Goal: Information Seeking & Learning: Learn about a topic

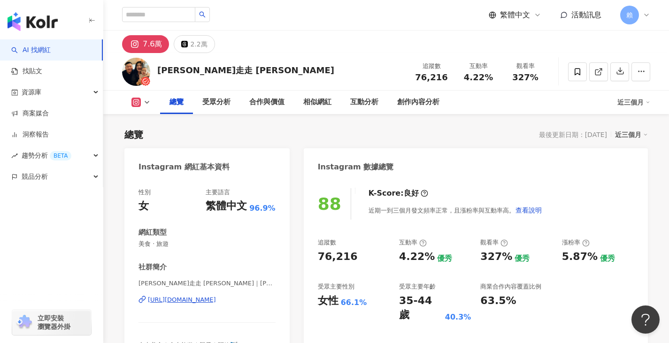
click at [51, 46] on link "AI 找網紅" at bounding box center [30, 50] width 39 height 9
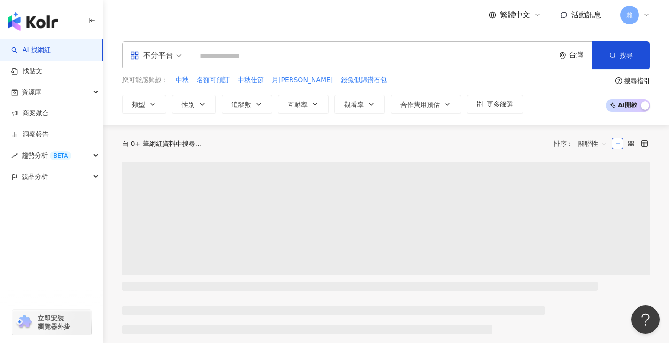
click at [178, 54] on span "不分平台" at bounding box center [156, 55] width 52 height 15
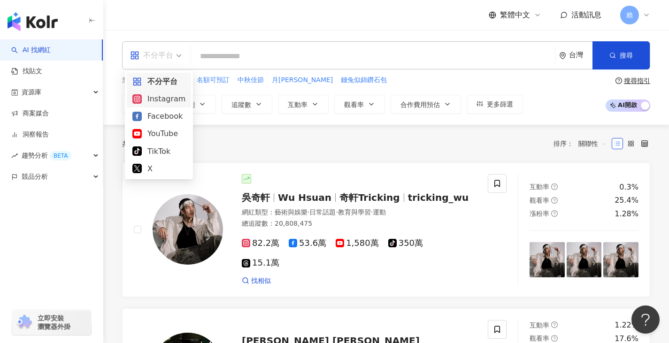
click at [161, 100] on div "Instagram" at bounding box center [158, 99] width 53 height 12
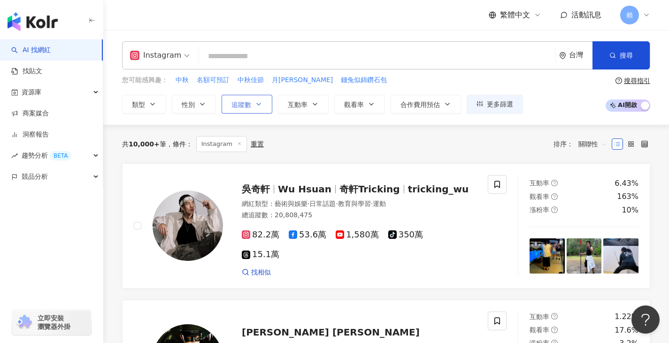
click at [264, 106] on button "追蹤數" at bounding box center [247, 104] width 51 height 19
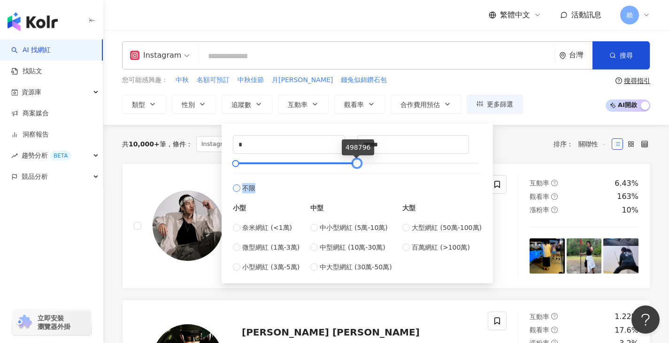
type input "******"
drag, startPoint x: 477, startPoint y: 163, endPoint x: 356, endPoint y: 173, distance: 121.6
click at [356, 173] on div "* - ****** 不限 小型 奈米網紅 (<1萬) 微型網紅 (1萬-3萬) 小型網紅 (3萬-5萬) 中型 中小型網紅 (5萬-10萬) 中型網紅 (1…" at bounding box center [357, 203] width 249 height 137
click at [239, 165] on div at bounding box center [237, 163] width 5 height 5
drag, startPoint x: 289, startPoint y: 143, endPoint x: 213, endPoint y: 134, distance: 76.5
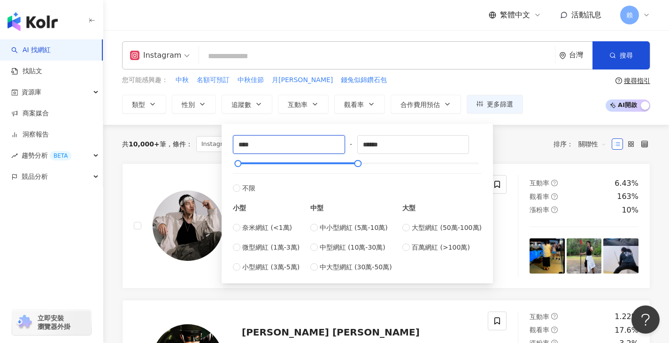
type input "*****"
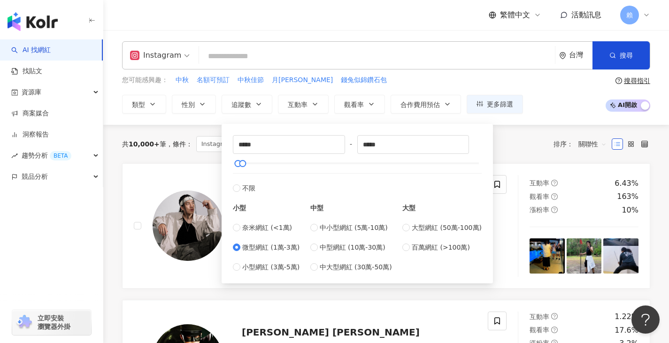
click at [558, 119] on div "Instagram 台灣 搜尋 您可能感興趣： 中秋 名額可預訂 中秋佳節 月圓圓 錢兔似錦鑽石包 類型 性別 追蹤數 互動率 觀看率 合作費用預估 更多篩選…" at bounding box center [386, 77] width 566 height 95
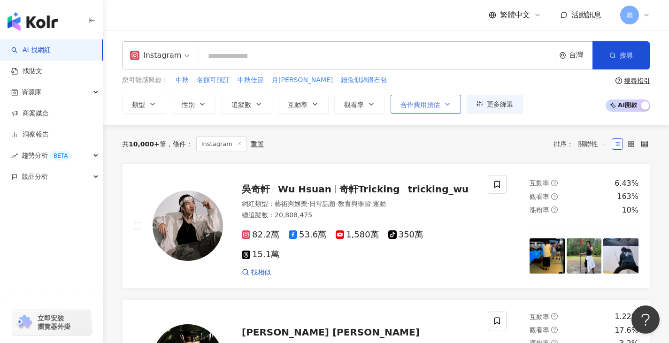
click at [443, 108] on button "合作費用預估" at bounding box center [426, 104] width 70 height 19
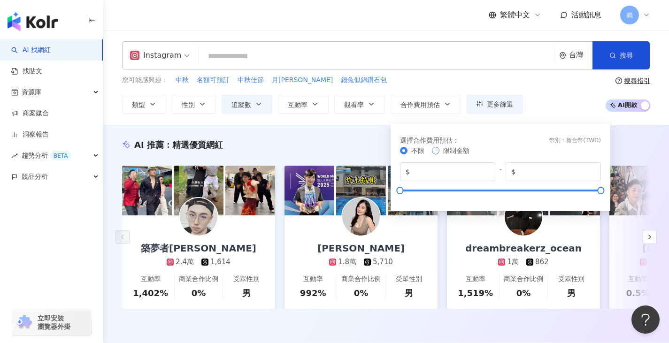
click at [441, 153] on span "限制金額" at bounding box center [456, 151] width 34 height 10
click at [571, 175] on input "*******" at bounding box center [556, 172] width 78 height 10
drag, startPoint x: 572, startPoint y: 173, endPoint x: 415, endPoint y: 154, distance: 158.5
click at [414, 155] on div "不限 限制金額 $ * - $ *******" at bounding box center [500, 173] width 201 height 54
click at [419, 150] on span "不限" at bounding box center [417, 151] width 13 height 8
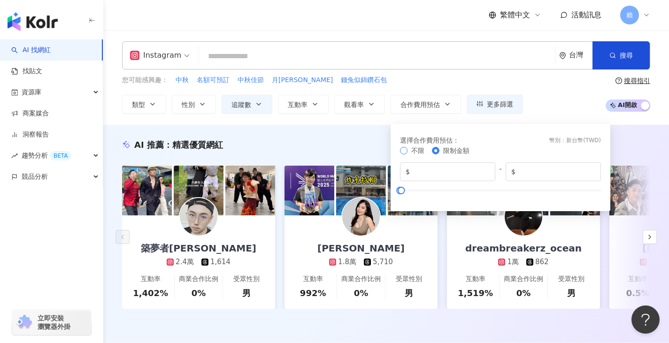
type input "*******"
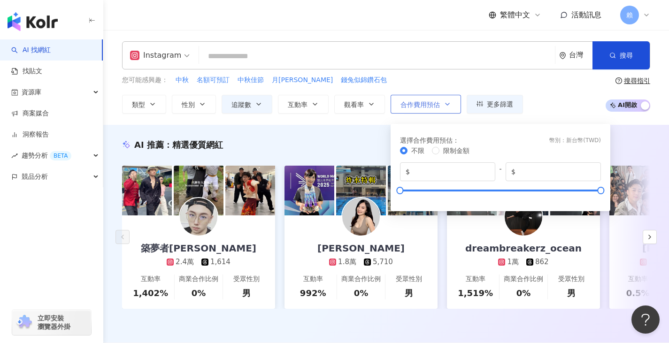
drag, startPoint x: 538, startPoint y: 77, endPoint x: 428, endPoint y: 111, distance: 115.1
click at [537, 77] on div "您可能感興趣： 中秋 名額可預訂 中秋佳節 月圓圓 錢兔似錦鑽石包 類型 性別 追蹤數 互動率 觀看率 合作費用預估 更多篩選 ***** - ***** 不…" at bounding box center [386, 94] width 528 height 39
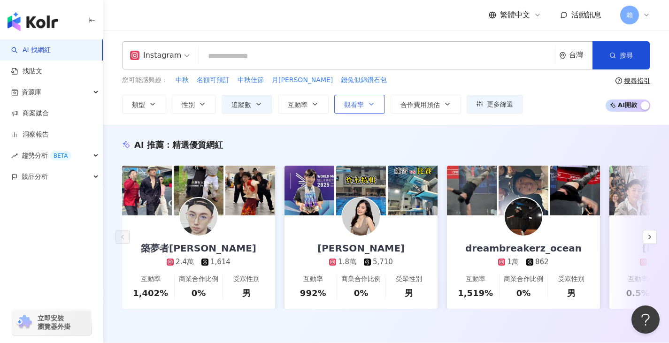
click at [366, 110] on button "觀看率" at bounding box center [359, 104] width 51 height 19
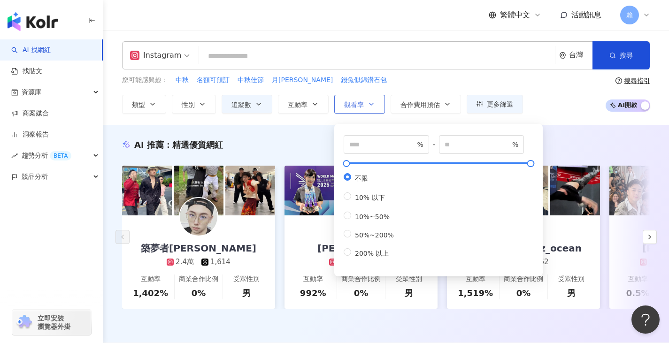
click at [369, 105] on icon "button" at bounding box center [372, 104] width 8 height 8
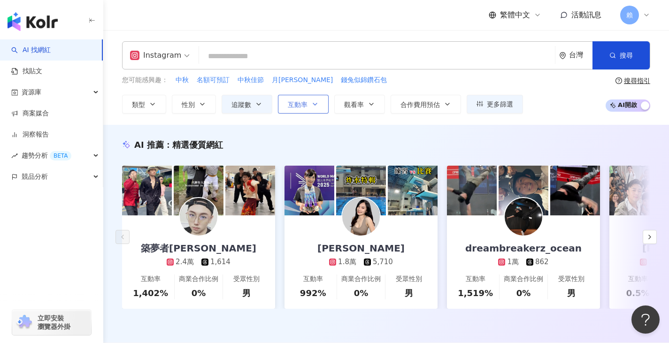
click at [328, 106] on button "互動率" at bounding box center [303, 104] width 51 height 19
click at [310, 103] on button "互動率" at bounding box center [303, 104] width 51 height 19
click at [162, 100] on button "類型" at bounding box center [144, 104] width 44 height 19
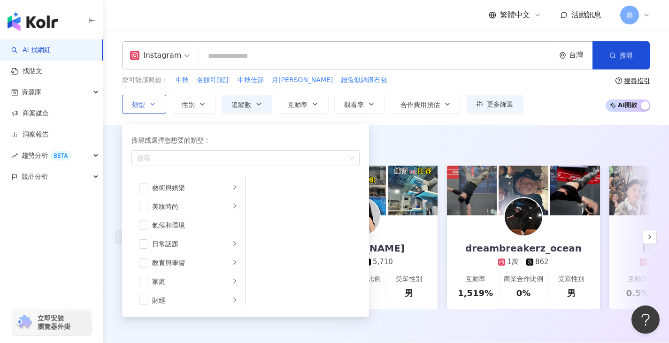
click at [157, 104] on button "類型 搜尋或選擇您想要的類型： 搜尋 藝術與娛樂 美妝時尚 氣候和環境 日常話題 教育與學習 家庭 財經 美食 命理占卜 遊戲 法政社會 生活風格 影視娛樂 …" at bounding box center [144, 104] width 44 height 19
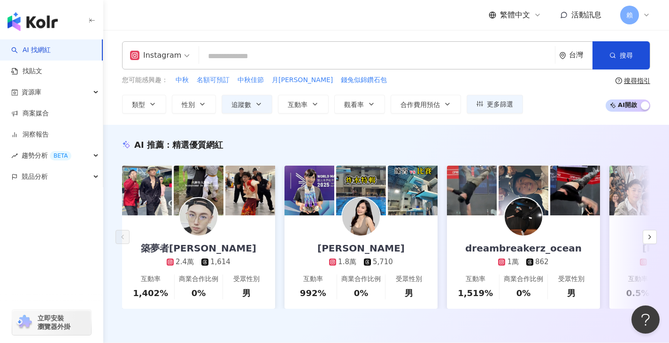
click at [474, 82] on div "您可能感興趣： 中秋 名額可預訂 中秋佳節 月圓圓 錢兔似錦鑽石包" at bounding box center [322, 80] width 401 height 10
click at [568, 55] on div "台灣" at bounding box center [575, 55] width 33 height 27
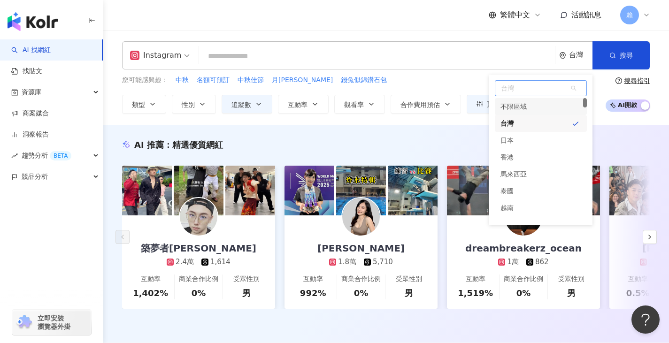
click at [526, 88] on span "台灣" at bounding box center [540, 88] width 91 height 15
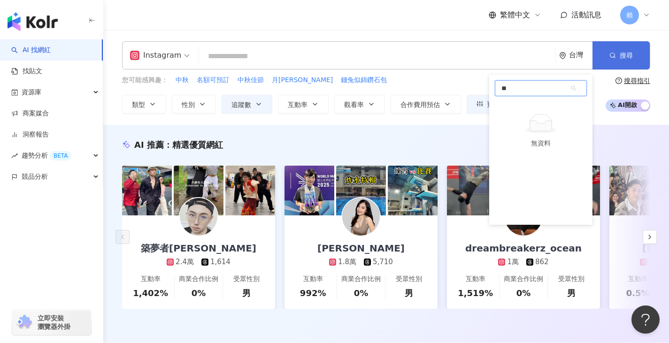
type input "*"
click at [425, 55] on input "search" at bounding box center [377, 56] width 348 height 18
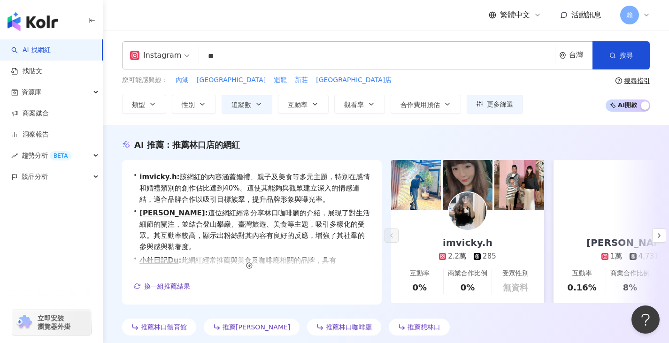
click at [270, 17] on div "繁體中文 活動訊息 賴" at bounding box center [386, 15] width 528 height 30
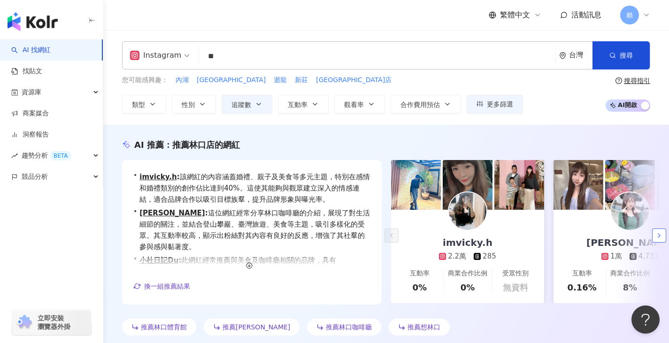
click at [664, 235] on button "button" at bounding box center [659, 236] width 14 height 14
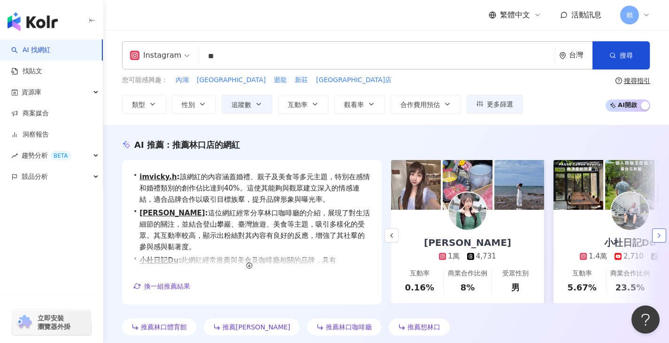
click at [664, 235] on button "button" at bounding box center [659, 236] width 14 height 14
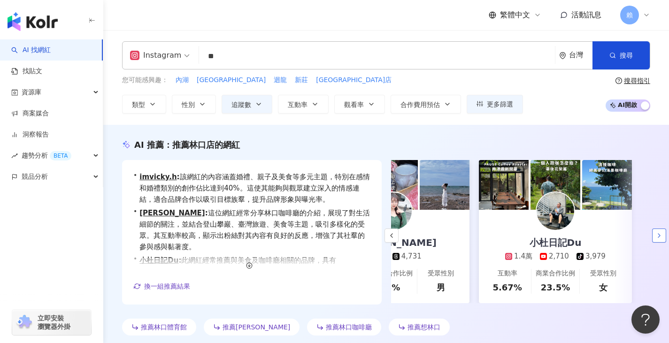
scroll to position [0, 238]
click at [245, 263] on button "button" at bounding box center [249, 266] width 15 height 15
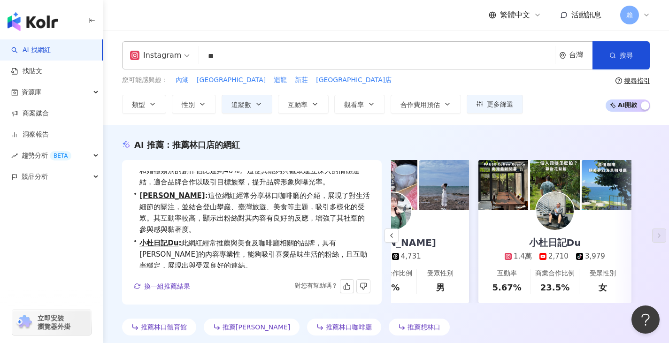
scroll to position [0, 0]
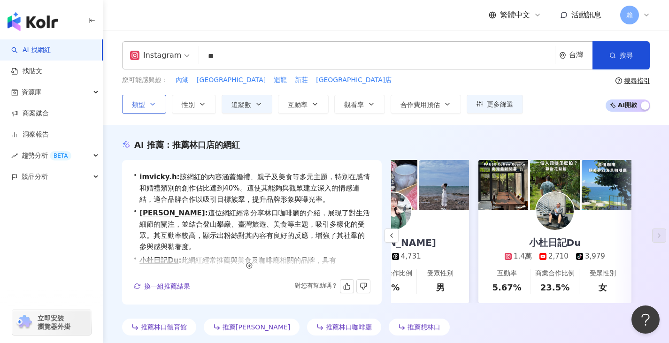
click at [147, 107] on button "類型" at bounding box center [144, 104] width 44 height 19
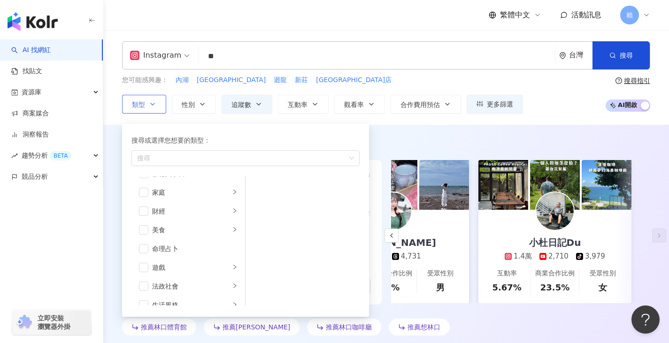
scroll to position [101, 0]
click at [142, 219] on span "button" at bounding box center [143, 218] width 9 height 9
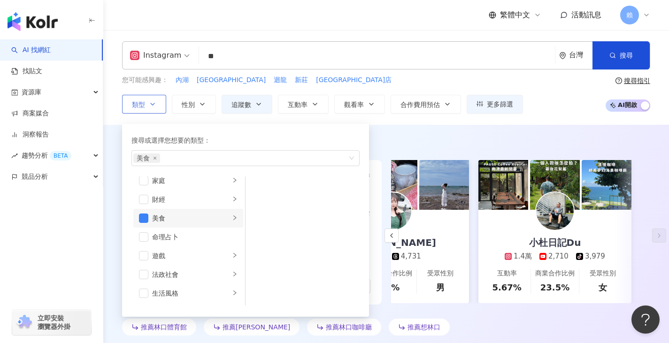
click at [232, 216] on icon "right" at bounding box center [235, 218] width 6 height 6
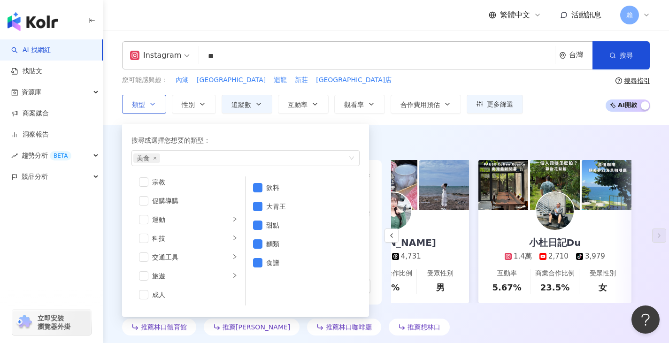
scroll to position [325, 0]
click at [145, 278] on span "button" at bounding box center [143, 275] width 9 height 9
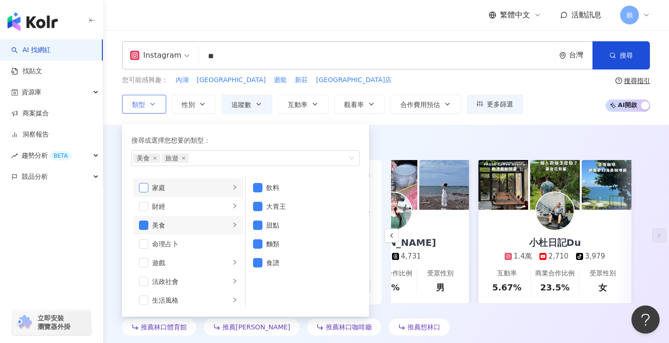
click at [146, 189] on span "button" at bounding box center [143, 187] width 9 height 9
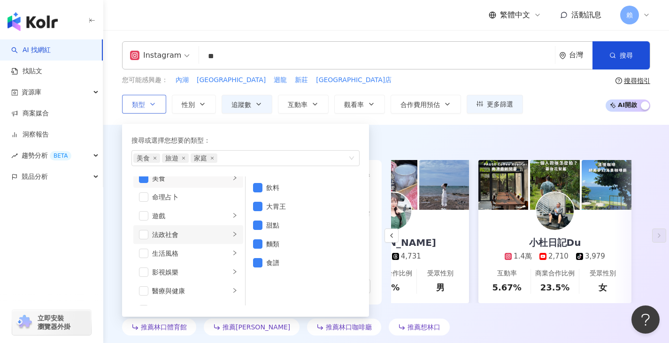
scroll to position [188, 0]
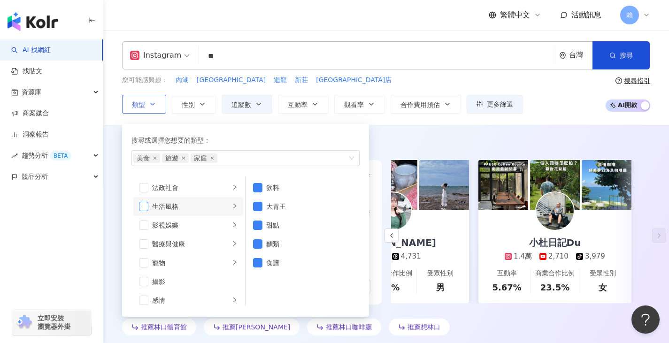
click at [146, 206] on span "button" at bounding box center [143, 206] width 9 height 9
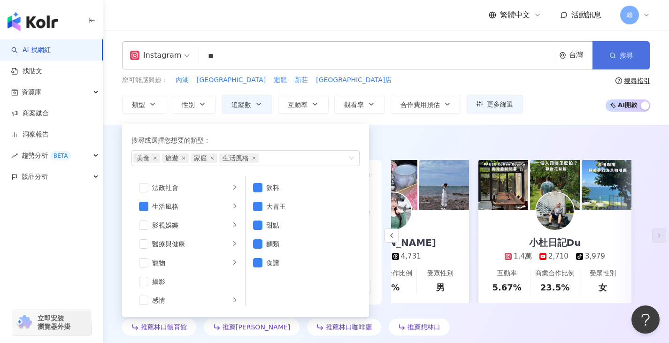
click at [624, 62] on button "搜尋" at bounding box center [621, 55] width 57 height 28
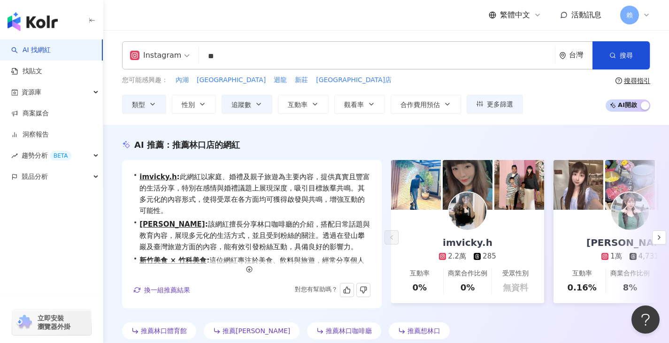
click at [273, 58] on input "**" at bounding box center [377, 56] width 348 height 18
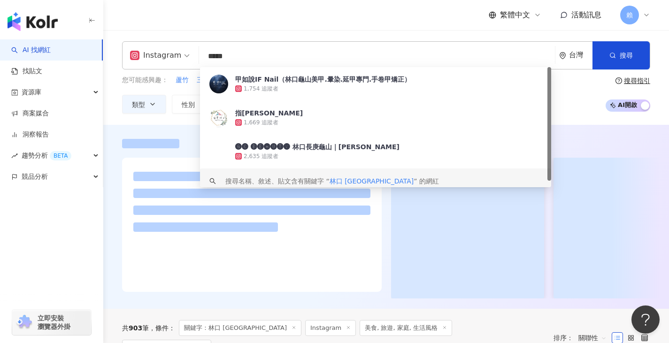
click at [261, 181] on div "搜尋名稱、敘述、貼文含有關鍵字 “ 林口 龜山 ” 的網紅" at bounding box center [332, 181] width 214 height 10
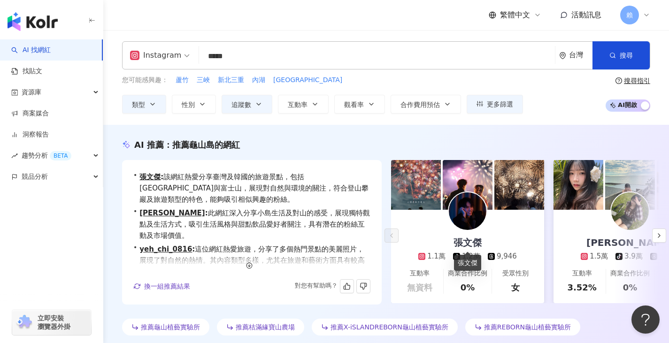
type input "*****"
click at [661, 236] on icon "button" at bounding box center [659, 236] width 8 height 8
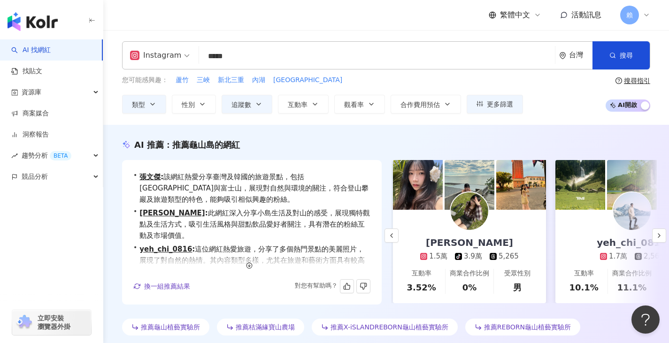
scroll to position [0, 162]
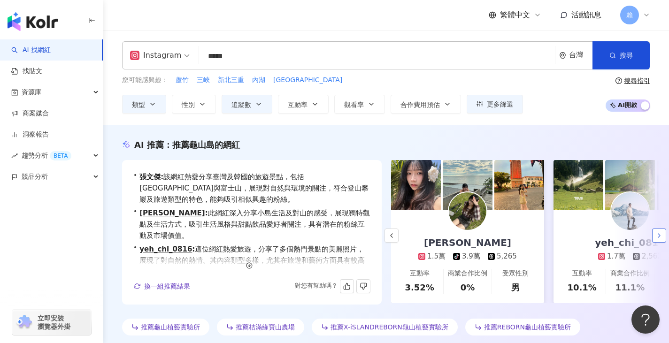
click at [659, 232] on icon "button" at bounding box center [659, 236] width 8 height 8
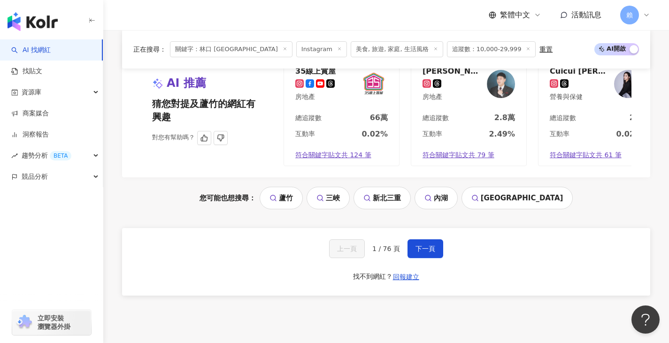
scroll to position [1925, 0]
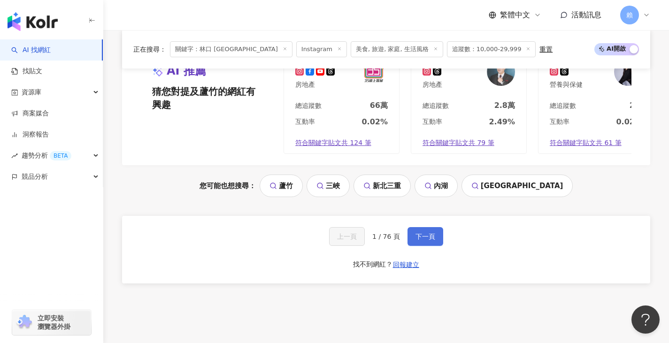
click at [427, 240] on span "下一頁" at bounding box center [426, 237] width 20 height 8
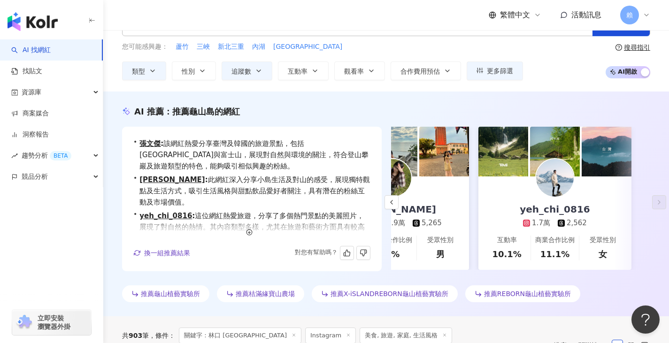
scroll to position [0, 0]
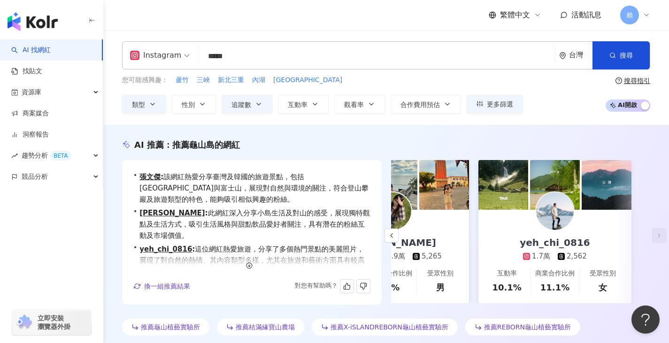
click at [246, 61] on input "*****" at bounding box center [377, 56] width 348 height 18
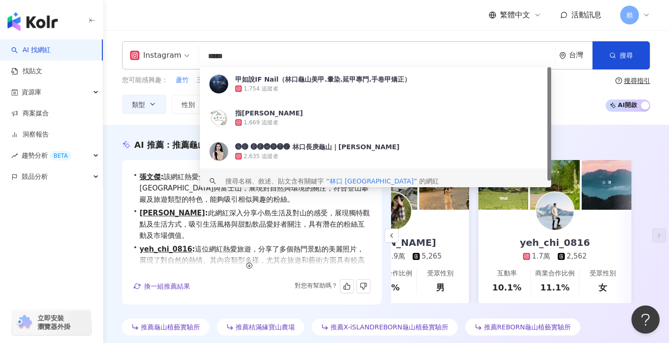
drag, startPoint x: 259, startPoint y: 60, endPoint x: 96, endPoint y: 55, distance: 163.5
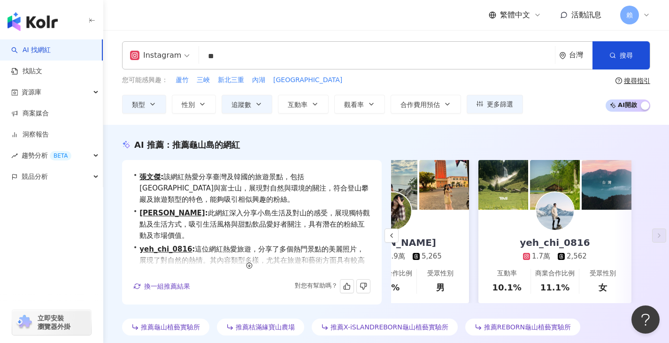
type input "*"
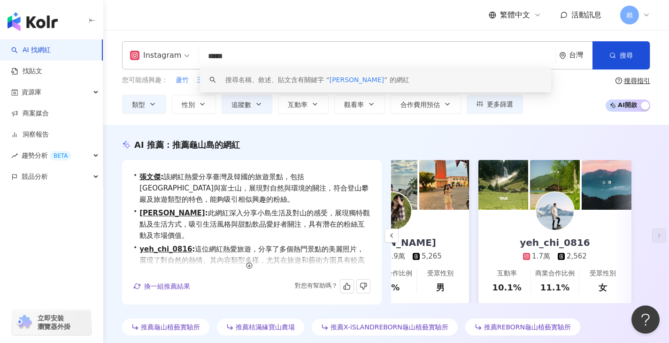
click at [392, 85] on div "搜尋名稱、敘述、貼文含有關鍵字 “ 板橋 泰山 ” 的網紅" at bounding box center [375, 79] width 351 height 25
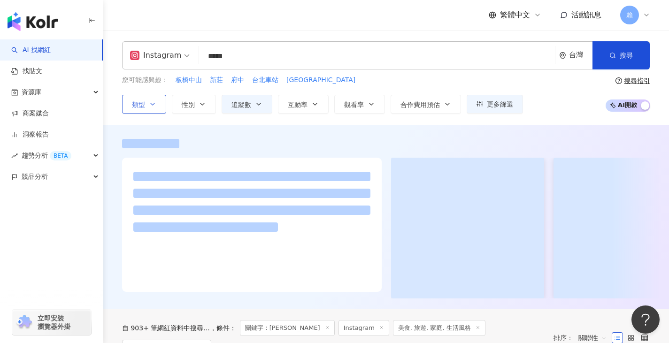
type input "*****"
click at [155, 105] on icon "button" at bounding box center [153, 104] width 8 height 8
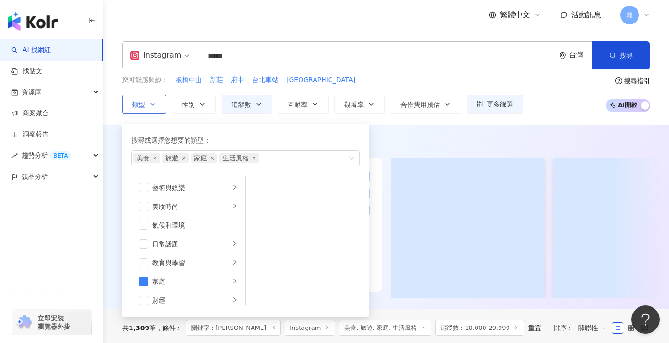
scroll to position [141, 0]
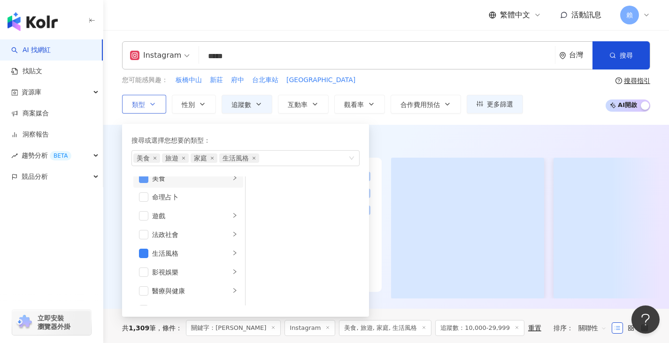
click at [144, 180] on span "button" at bounding box center [143, 178] width 9 height 9
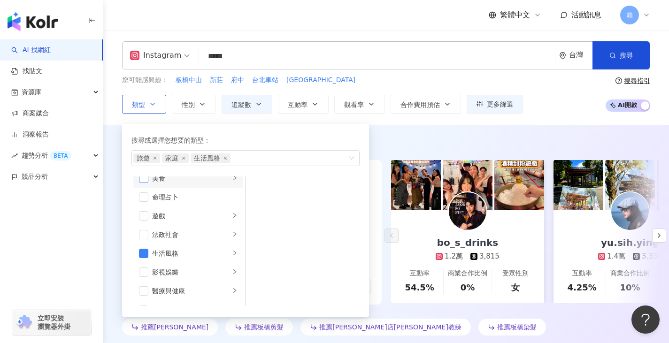
click at [146, 181] on span "button" at bounding box center [143, 178] width 9 height 9
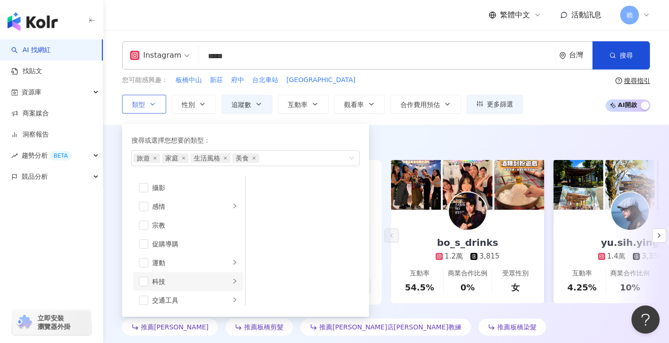
scroll to position [325, 0]
click at [140, 275] on span "button" at bounding box center [143, 275] width 9 height 9
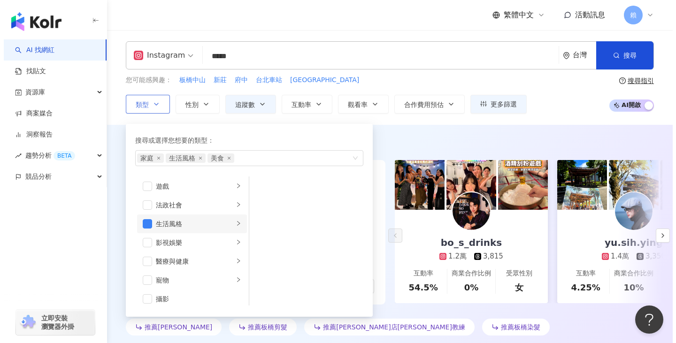
scroll to position [91, 0]
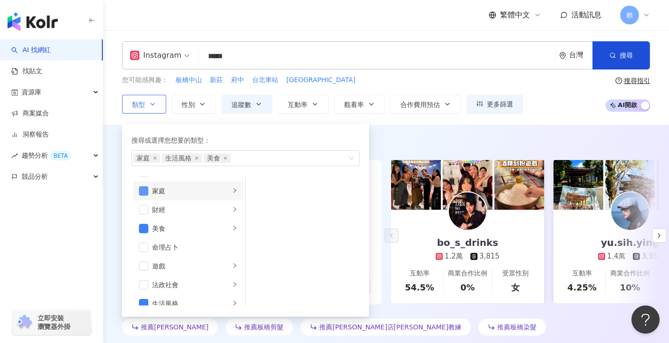
click at [145, 194] on span "button" at bounding box center [143, 190] width 9 height 9
click at [107, 151] on div "AI 推薦 ： 推薦板橋的網紅 • bo_s_drinks : 該網紅專注於分享美食與飲料，內容深入且具吸引力，粉絲互動率及觀看率高，展現其對觀眾的良好影響與…" at bounding box center [386, 239] width 566 height 200
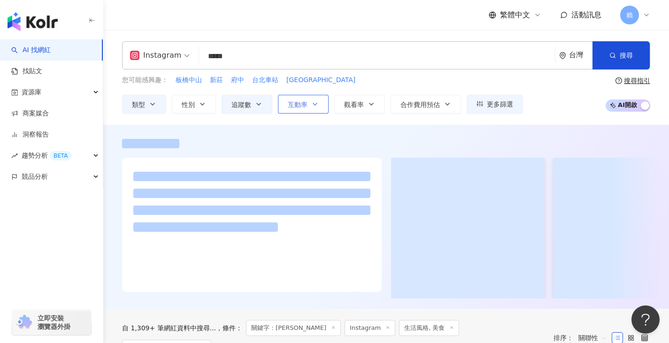
click at [318, 104] on icon "button" at bounding box center [315, 104] width 8 height 8
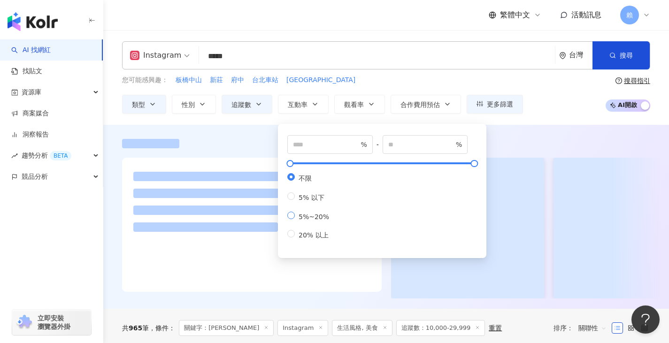
click at [304, 219] on span "5%~20%" at bounding box center [314, 217] width 38 height 8
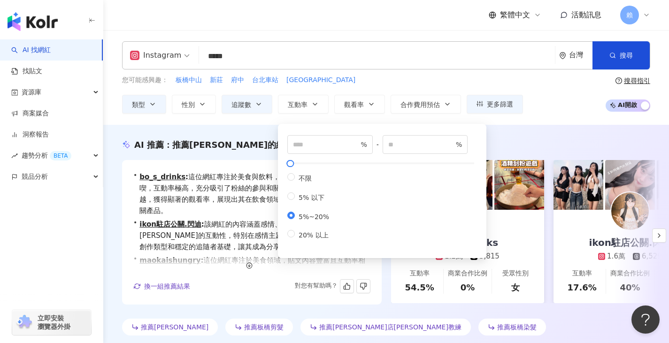
type input "*"
type input "**"
click at [372, 108] on button "觀看率" at bounding box center [359, 104] width 51 height 19
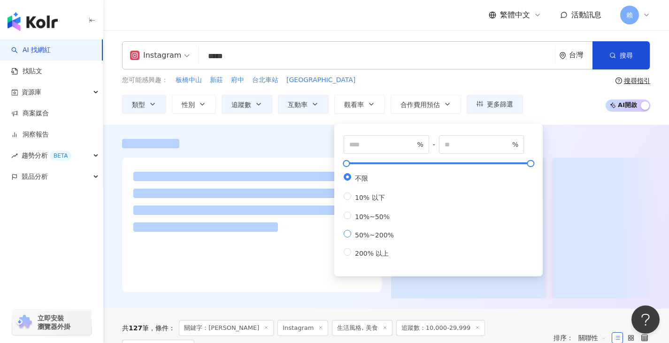
click at [353, 239] on span "50%~200%" at bounding box center [374, 235] width 46 height 8
type input "**"
type input "***"
click at [554, 100] on div "您可能感興趣： 板橋中山 新莊 府中 台北車站 板橋車站 類型 性別 追蹤數 互動率 觀看率 合作費用預估 更多篩選 ***** - ***** 不限 小型 …" at bounding box center [386, 94] width 528 height 39
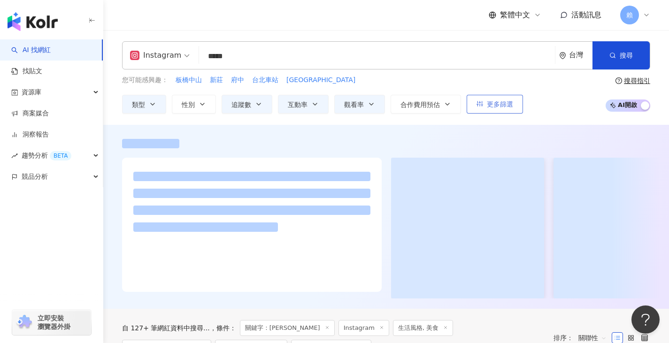
click at [504, 108] on span "更多篩選" at bounding box center [500, 104] width 26 height 8
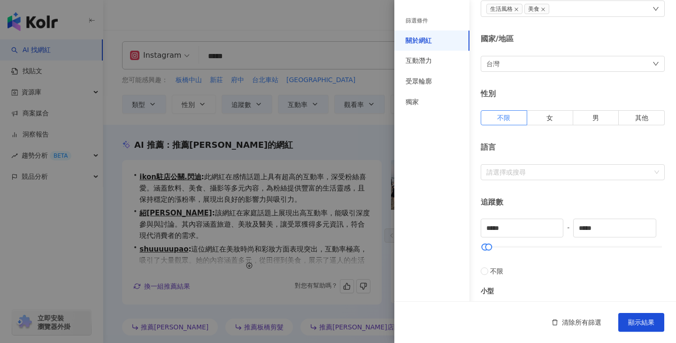
scroll to position [94, 0]
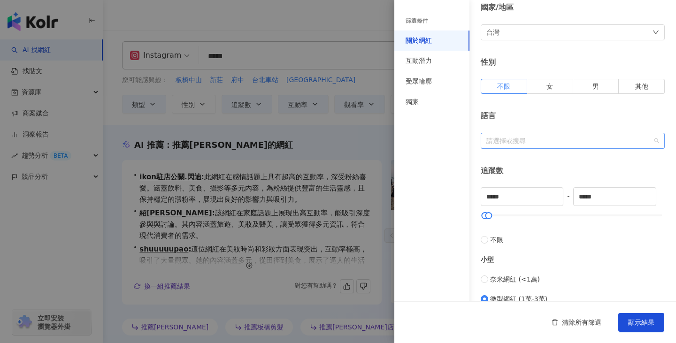
click at [565, 138] on div at bounding box center [568, 140] width 170 height 7
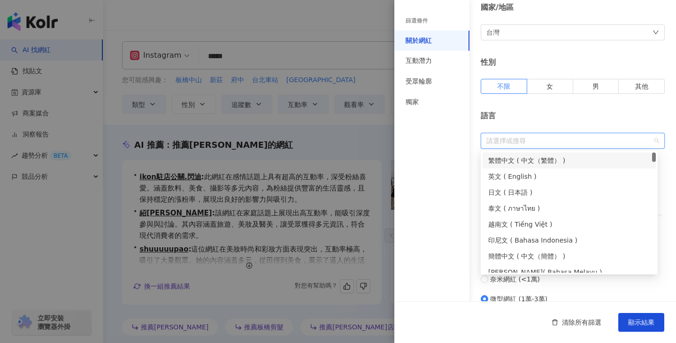
click at [556, 160] on div "繁體中文 ( 中文（繁體） )" at bounding box center [569, 160] width 162 height 10
click at [577, 124] on div "語言 繁體中文 ( 中文（繁體） ) 繁體中文" at bounding box center [573, 130] width 184 height 38
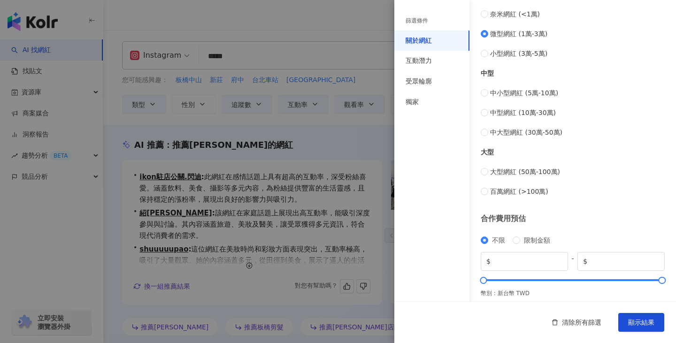
scroll to position [366, 0]
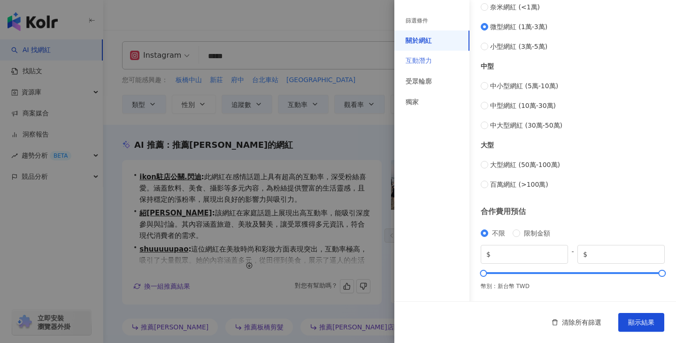
click at [441, 62] on div "互動潛力" at bounding box center [431, 61] width 75 height 21
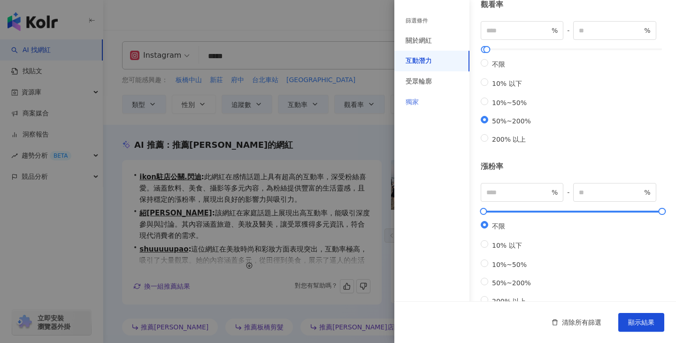
click at [447, 100] on div "獨家" at bounding box center [431, 102] width 75 height 21
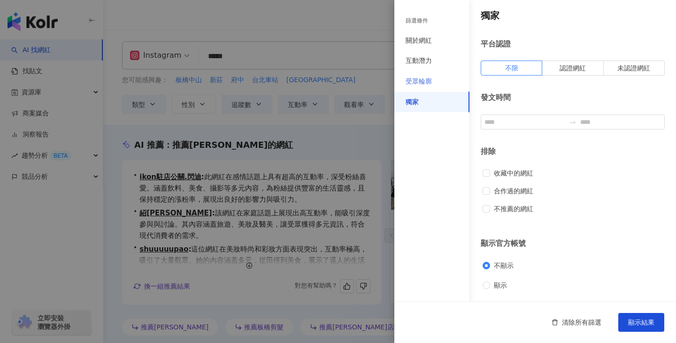
scroll to position [3, 0]
click at [453, 82] on div "受眾輪廓" at bounding box center [431, 81] width 75 height 21
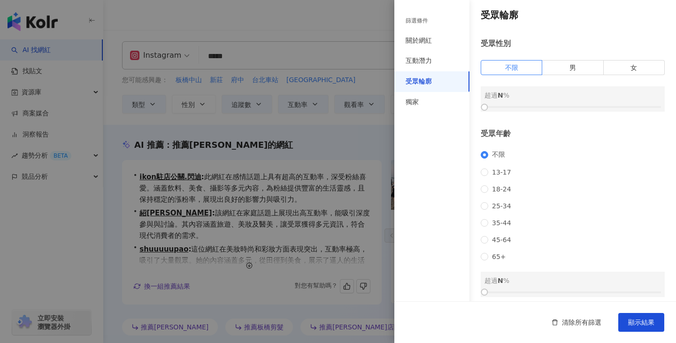
scroll to position [113, 0]
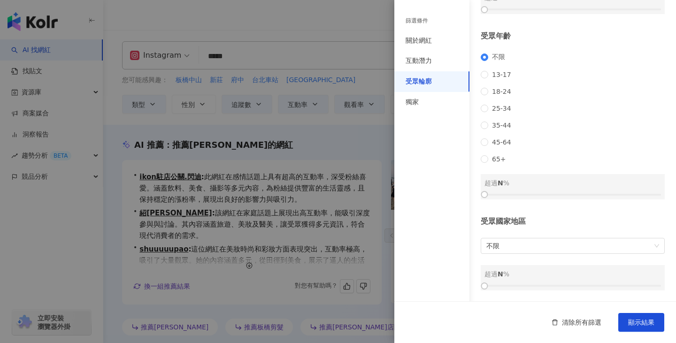
drag, startPoint x: 497, startPoint y: 98, endPoint x: 494, endPoint y: 114, distance: 15.7
click at [497, 105] on span "25-34" at bounding box center [501, 109] width 27 height 8
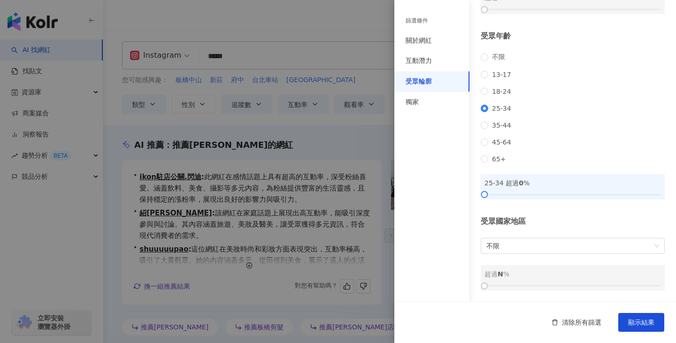
click at [496, 126] on div "不限 13-17 18-24 25-34 35-44 45-64 65+" at bounding box center [573, 108] width 184 height 110
click at [501, 124] on span "35-44" at bounding box center [501, 126] width 27 height 8
click at [505, 110] on div "不限 13-17 18-24 25-34 35-44 45-64 65+" at bounding box center [573, 108] width 184 height 110
click at [501, 108] on div "不限 13-17 18-24 25-34 35-44 45-64 65+" at bounding box center [573, 108] width 184 height 110
click at [502, 105] on span "25-34" at bounding box center [501, 109] width 27 height 8
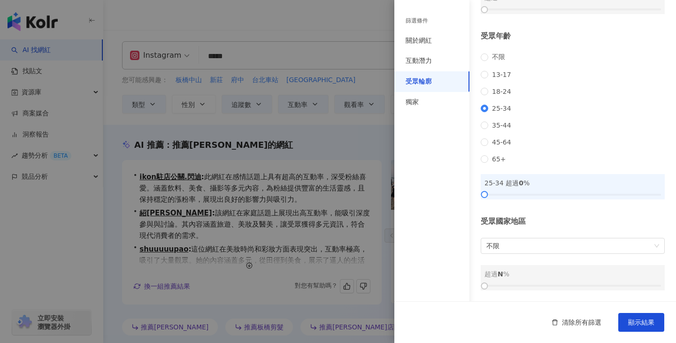
scroll to position [66, 0]
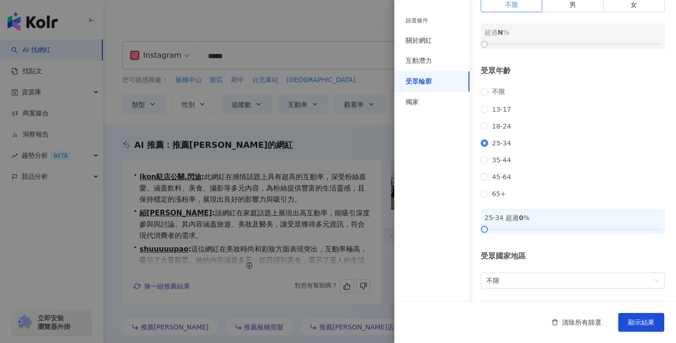
click at [445, 213] on div "篩選條件 關於網紅 互動潛力 受眾輪廓 獨家" at bounding box center [431, 177] width 75 height 332
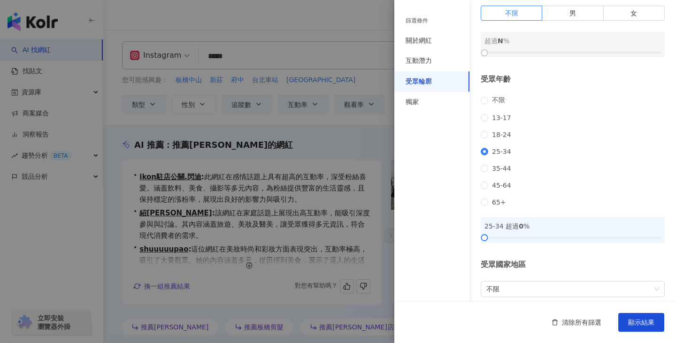
scroll to position [113, 0]
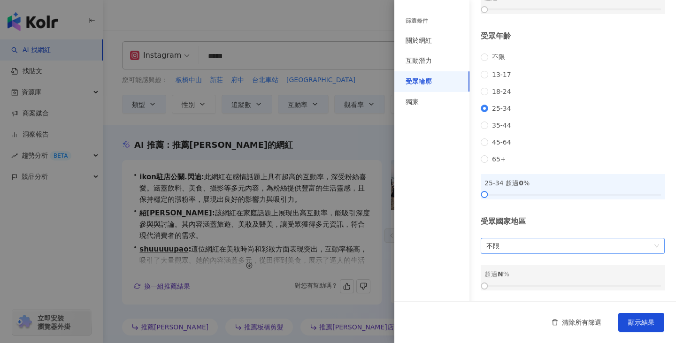
click at [500, 241] on span "不限" at bounding box center [572, 246] width 173 height 15
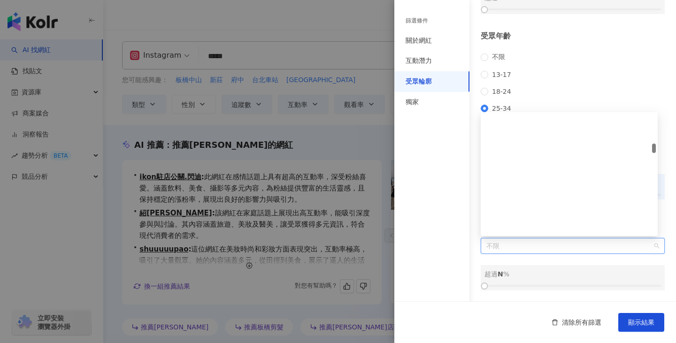
scroll to position [986, 0]
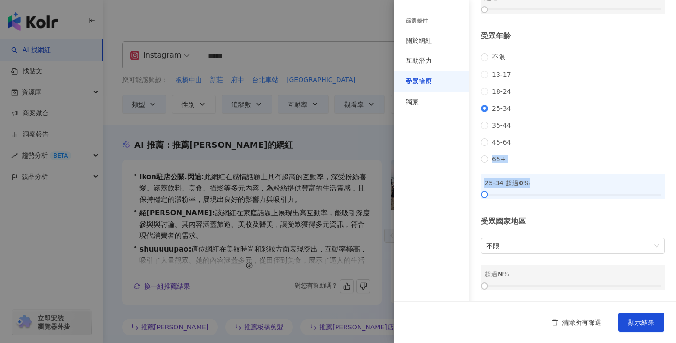
drag, startPoint x: 659, startPoint y: 149, endPoint x: 660, endPoint y: 185, distance: 36.6
click at [660, 185] on div "受眾輪廓 受眾性別 不限 男 女 超過 N % 受眾年齡 不限 13-17 18-24 25-34 35-44 45-64 65+ 25-34 超過 0 % …" at bounding box center [535, 101] width 282 height 402
click at [550, 253] on span "不限" at bounding box center [572, 246] width 173 height 15
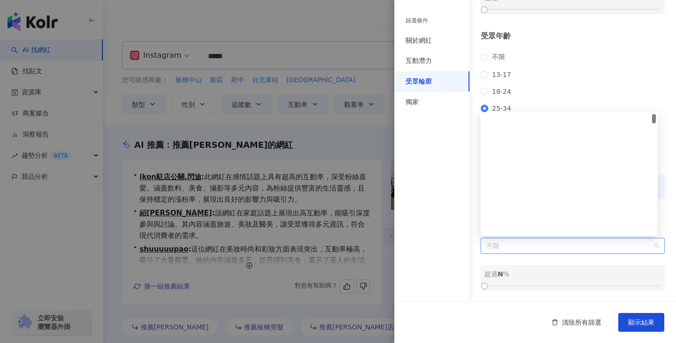
scroll to position [0, 0]
drag, startPoint x: 654, startPoint y: 121, endPoint x: 663, endPoint y: 111, distance: 13.3
click at [663, 111] on body "AI 找網紅 找貼文 資源庫 商案媒合 洞察報告 趨勢分析 BETA 競品分析 立即安裝 瀏覽器外掛 繁體中文 活動訊息 賴 Instagram ***** …" at bounding box center [338, 171] width 676 height 343
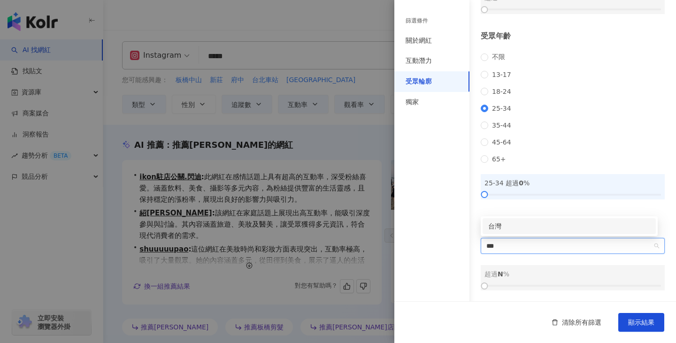
type input "**"
click at [585, 224] on div "台灣" at bounding box center [569, 226] width 162 height 10
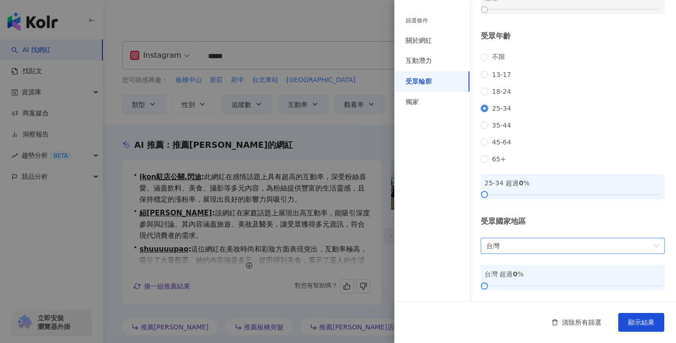
click at [580, 222] on div "受眾國家地區" at bounding box center [573, 221] width 184 height 10
click at [443, 103] on div "獨家" at bounding box center [431, 102] width 75 height 21
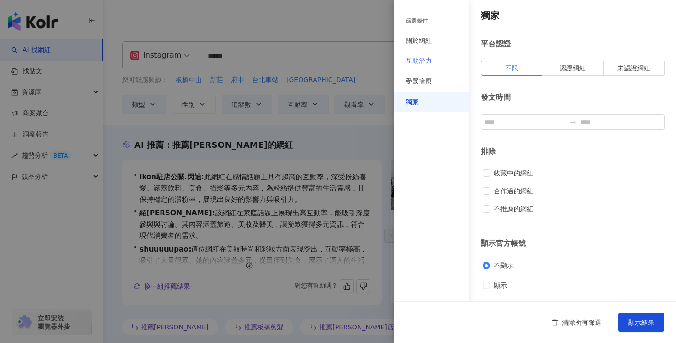
click at [448, 67] on div "互動潛力" at bounding box center [431, 61] width 75 height 21
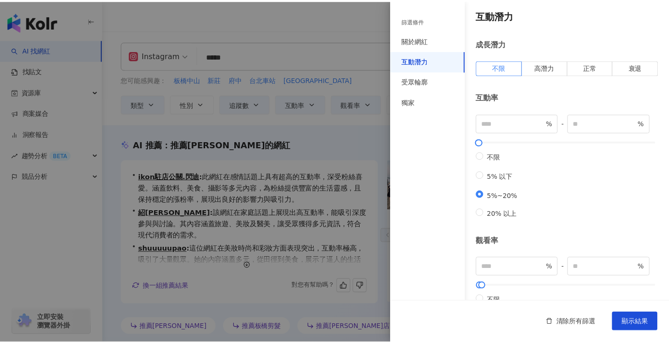
scroll to position [113, 0]
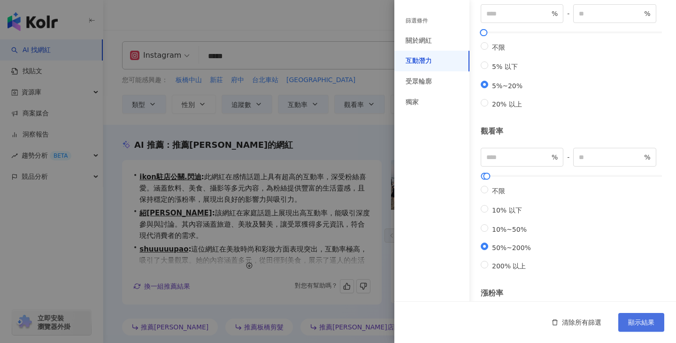
click at [646, 328] on button "顯示結果" at bounding box center [641, 322] width 46 height 19
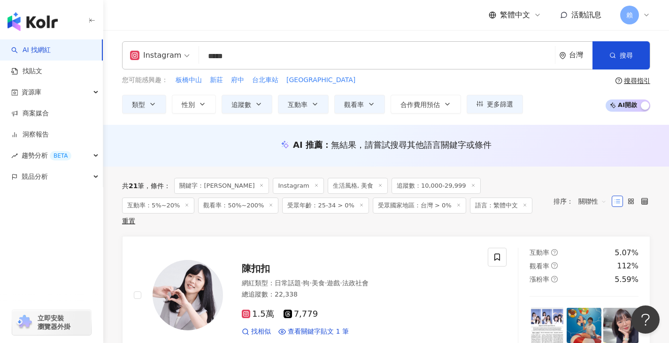
click at [262, 58] on input "*****" at bounding box center [377, 56] width 348 height 18
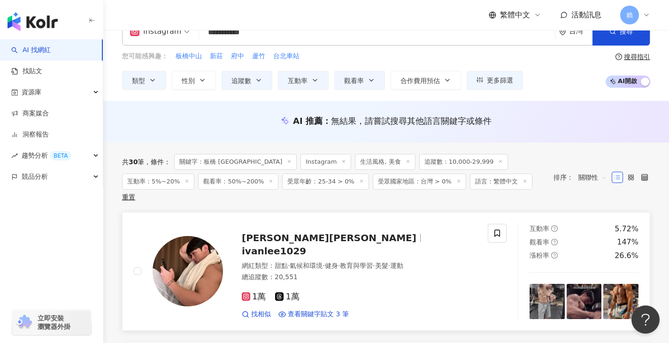
scroll to position [47, 0]
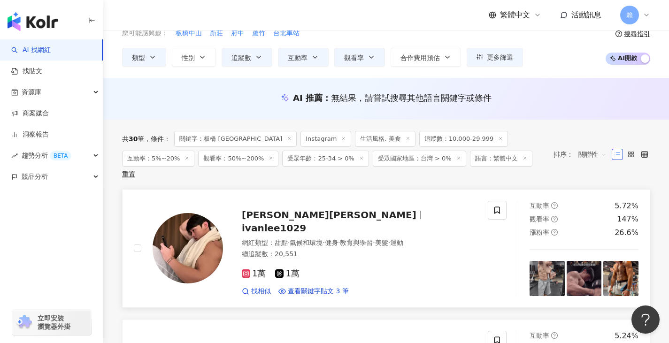
type input "**********"
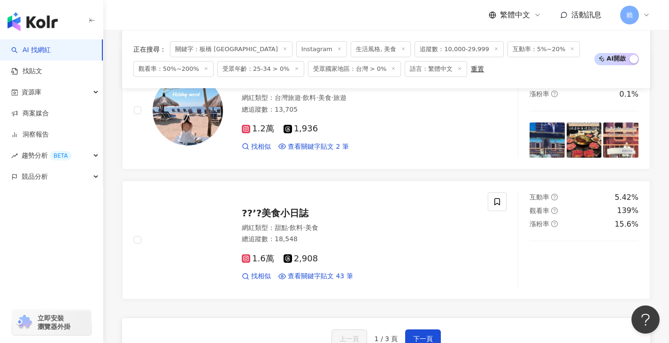
scroll to position [1550, 0]
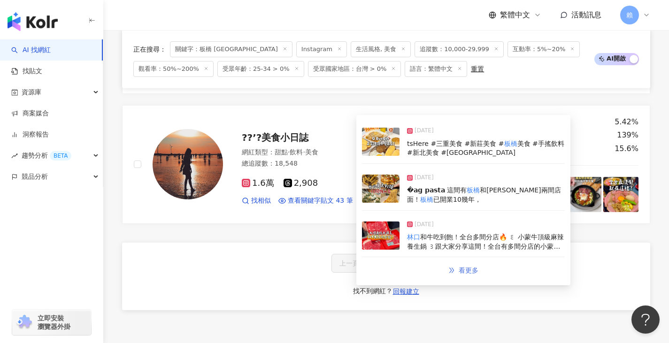
click at [463, 271] on span "看更多" at bounding box center [469, 271] width 20 height 8
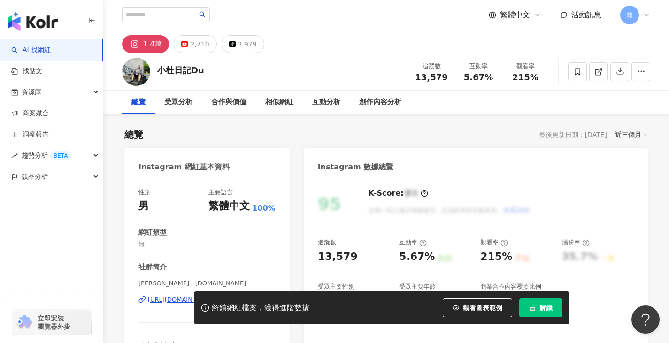
click at [181, 69] on div "小杜日記Du" at bounding box center [180, 70] width 47 height 12
drag, startPoint x: 181, startPoint y: 69, endPoint x: 142, endPoint y: 39, distance: 48.9
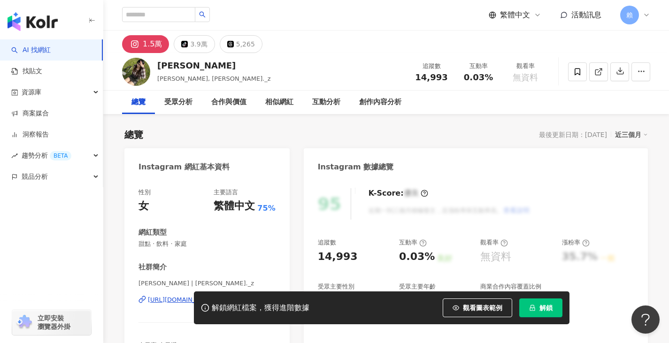
click at [366, 56] on div "俐伶伶伶 俐伶, ling._z 追蹤數 14,993 互動率 0.03% 觀看率 無資料" at bounding box center [386, 71] width 566 height 37
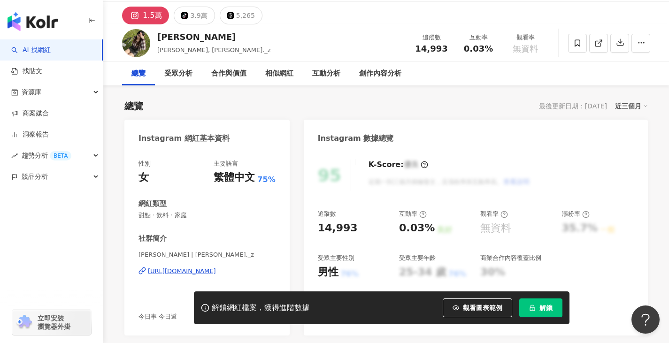
scroll to position [47, 0]
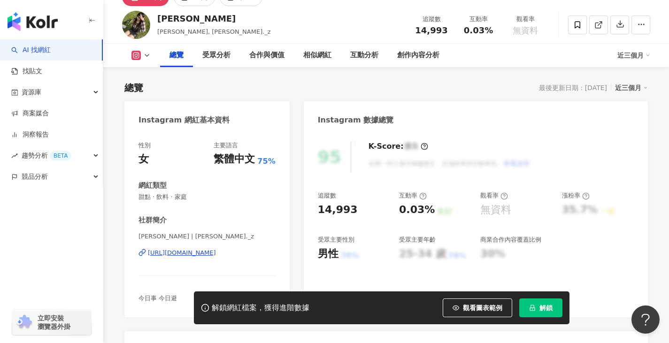
click at [210, 253] on div "https://www.instagram.com/ling._z/" at bounding box center [182, 253] width 68 height 8
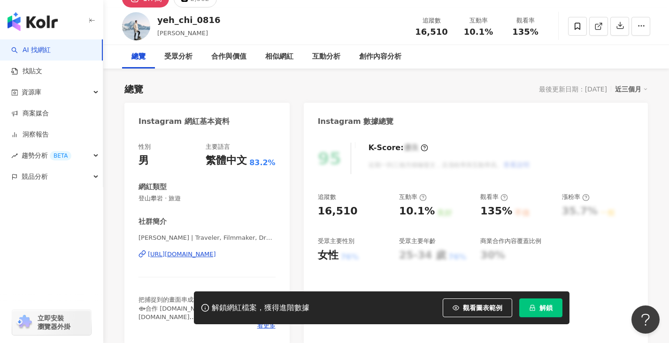
scroll to position [94, 0]
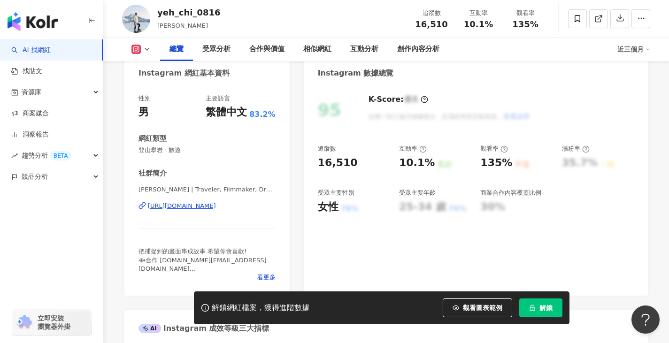
click at [214, 208] on div "https://www.instagram.com/yeh_chi__/" at bounding box center [182, 206] width 68 height 8
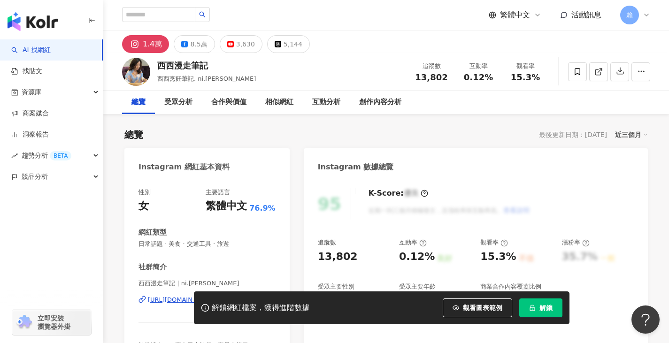
click at [160, 295] on div "解鎖網紅檔案，獲得進階數據 觀看圖表範例 解鎖" at bounding box center [334, 308] width 669 height 33
click at [161, 303] on div "解鎖網紅檔案，獲得進階數據 觀看圖表範例 解鎖" at bounding box center [334, 308] width 669 height 33
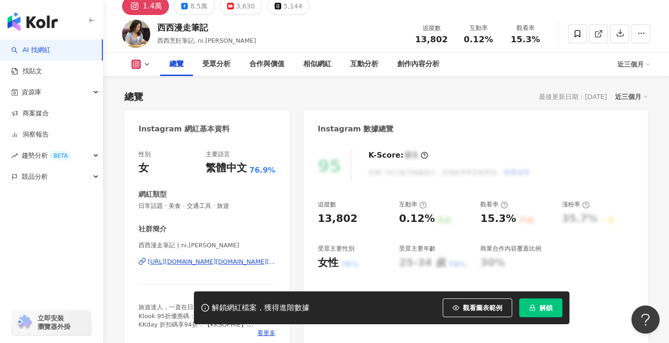
scroll to position [94, 0]
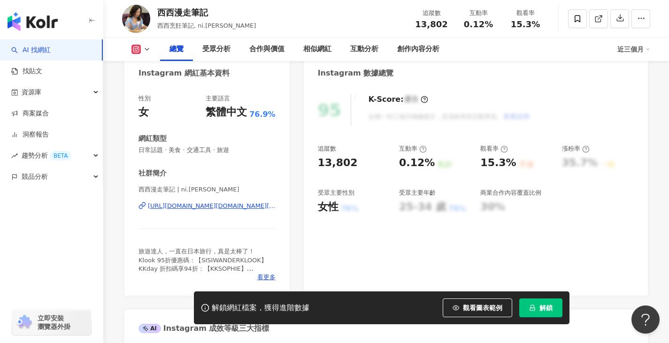
click at [232, 209] on div "https://www.instagram.com/ni.sophia/" at bounding box center [212, 206] width 128 height 8
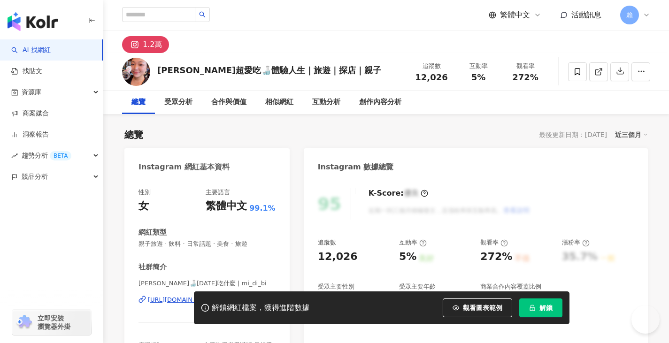
click at [216, 296] on div "https://www.instagram.com/mi_di_bi/" at bounding box center [182, 300] width 68 height 8
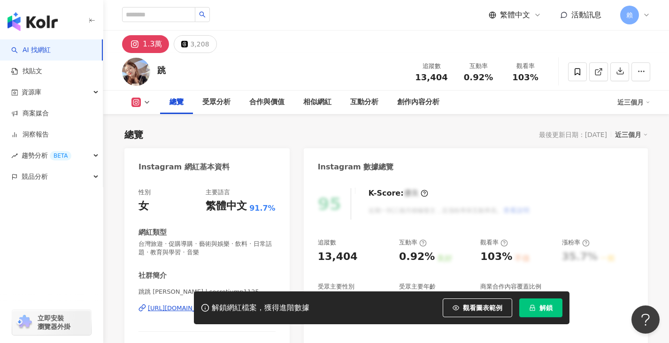
scroll to position [94, 0]
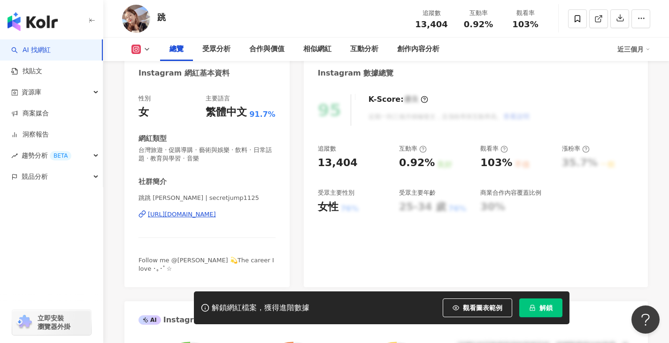
click at [216, 214] on div "[URL][DOMAIN_NAME]" at bounding box center [182, 214] width 68 height 8
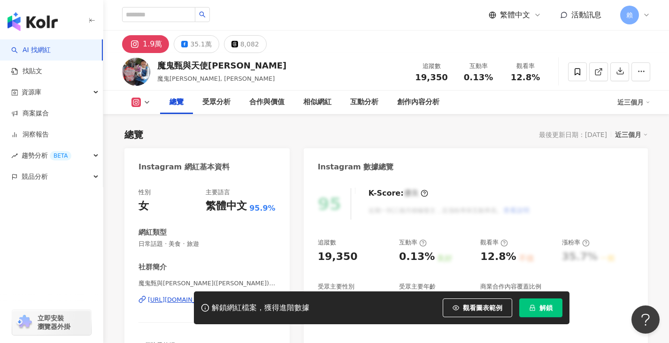
scroll to position [141, 0]
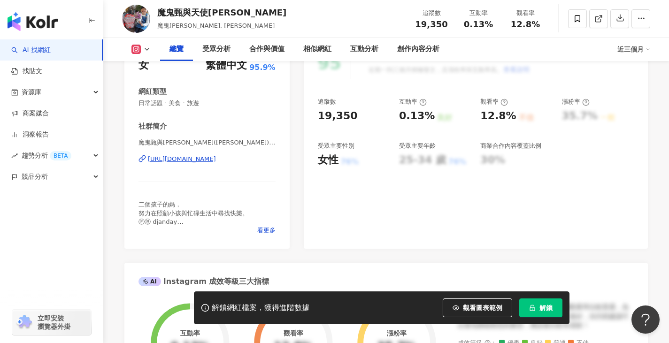
click at [216, 159] on div "[URL][DOMAIN_NAME]" at bounding box center [182, 159] width 68 height 8
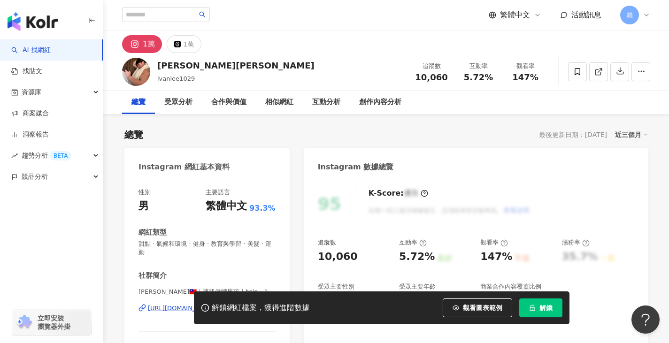
click at [416, 149] on div "Instagram 數據總覽" at bounding box center [476, 163] width 344 height 31
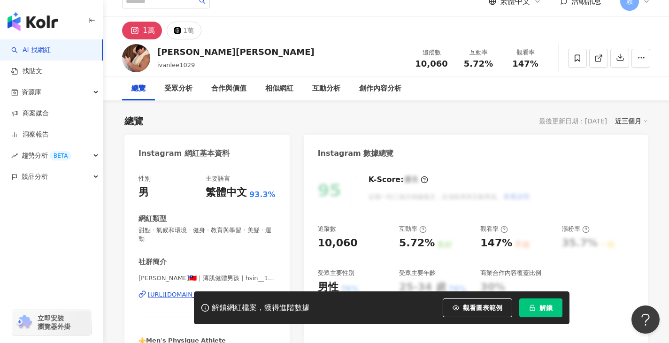
scroll to position [94, 0]
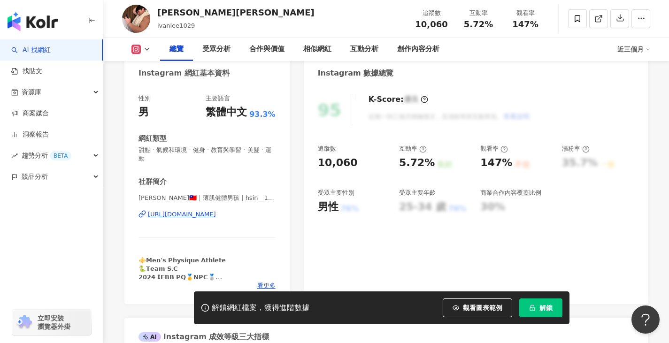
click at [247, 210] on div "昕🇹🇼｜薄肌健體男孩 | hsin__1995 https://www.instagram.com/hsin__1995/" at bounding box center [207, 221] width 137 height 55
click at [216, 218] on div "https://www.instagram.com/hsin__1995/" at bounding box center [182, 214] width 68 height 8
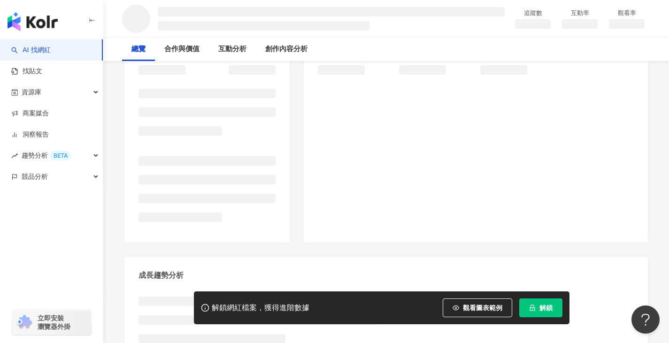
scroll to position [141, 0]
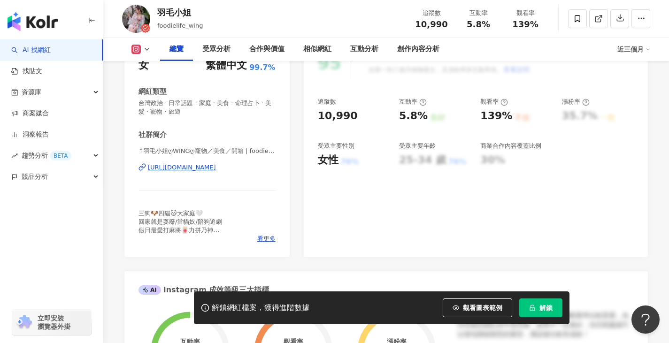
drag, startPoint x: 313, startPoint y: 87, endPoint x: 220, endPoint y: 147, distance: 110.3
click at [205, 165] on div "https://www.instagram.com/foodielife_wing/" at bounding box center [182, 167] width 68 height 8
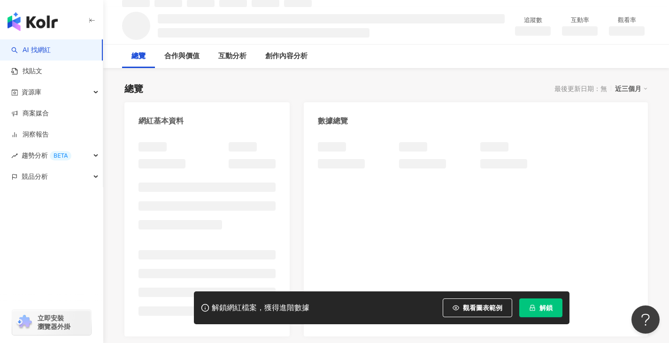
scroll to position [47, 0]
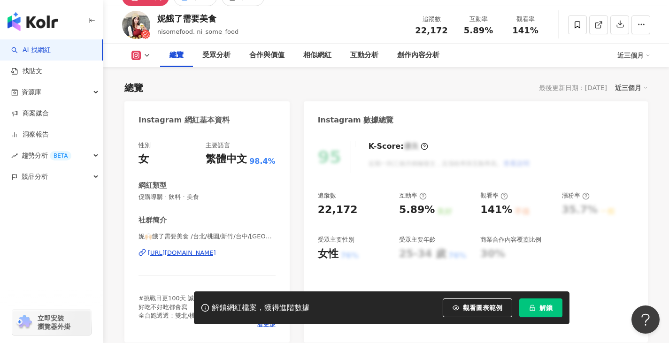
scroll to position [177, 0]
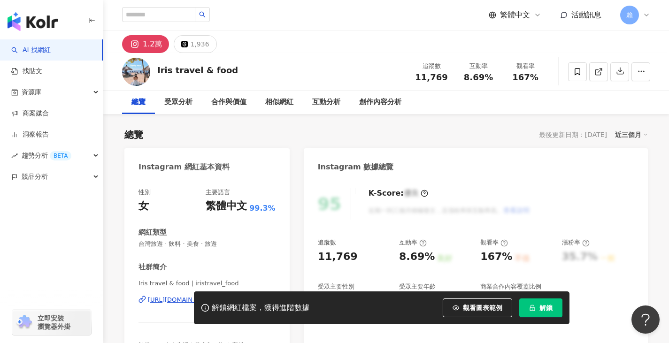
click at [236, 160] on div "Instagram 網紅基本資料" at bounding box center [206, 163] width 165 height 31
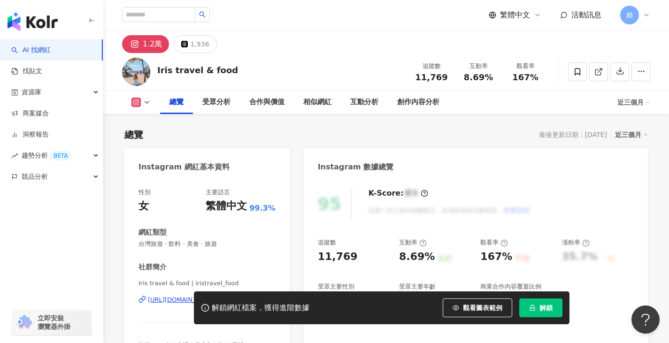
scroll to position [141, 0]
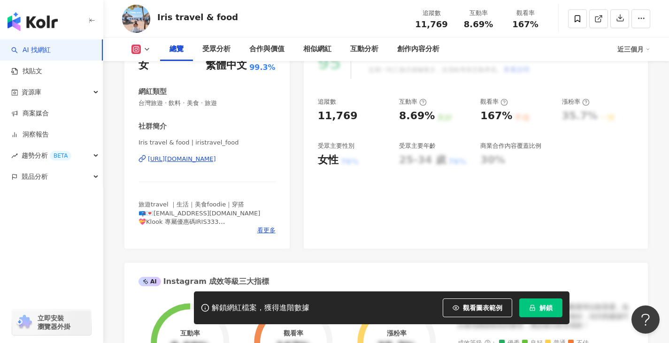
click at [324, 226] on div "95 K-Score : 優良 近期一到三個月積極發文，且漲粉率與互動率高。 查看說明 追蹤數 11,769 互動率 8.69% 良好 觀看率 167% 不佳…" at bounding box center [476, 143] width 344 height 211
click at [216, 162] on div "https://www.instagram.com/iristravel_food/" at bounding box center [182, 159] width 68 height 8
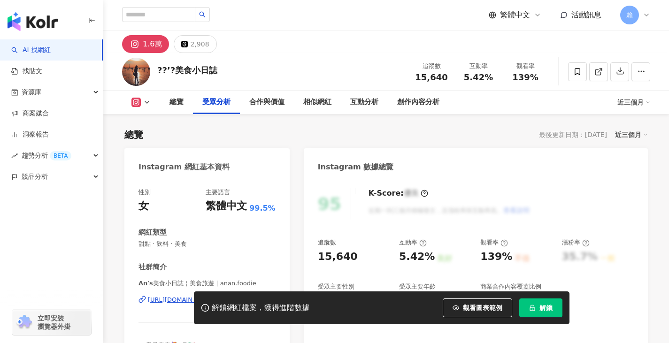
scroll to position [942, 0]
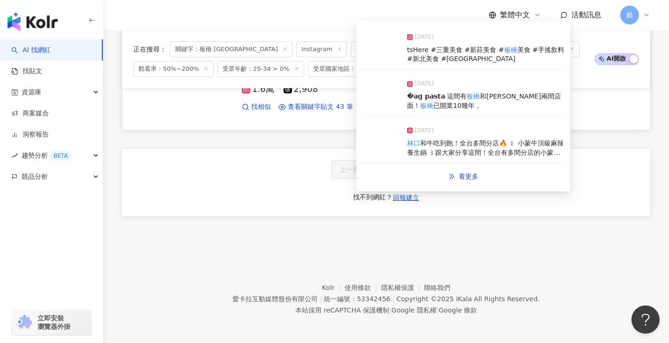
scroll to position [1550, 0]
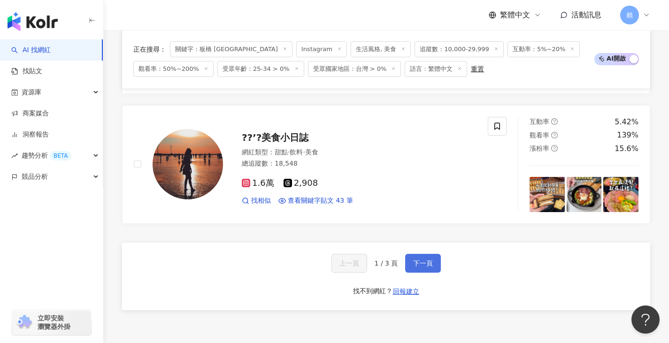
click at [421, 262] on span "下一頁" at bounding box center [423, 264] width 20 height 8
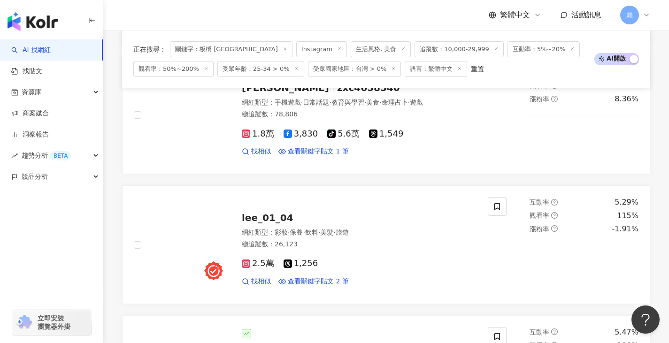
scroll to position [1555, 0]
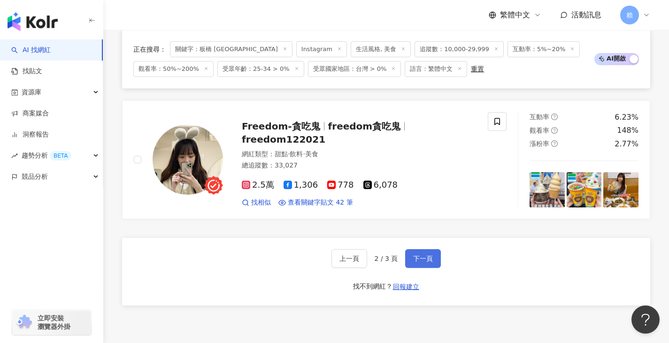
click at [424, 262] on span "下一頁" at bounding box center [423, 259] width 20 height 8
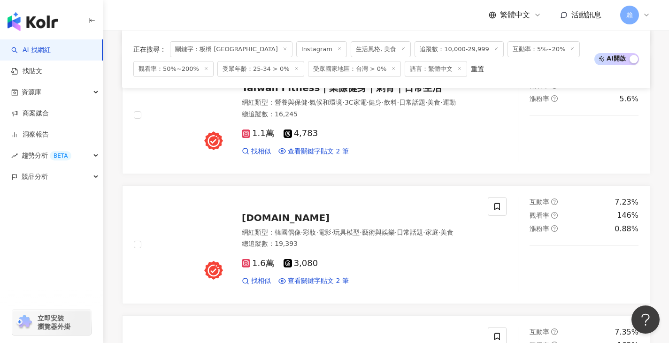
scroll to position [770, 0]
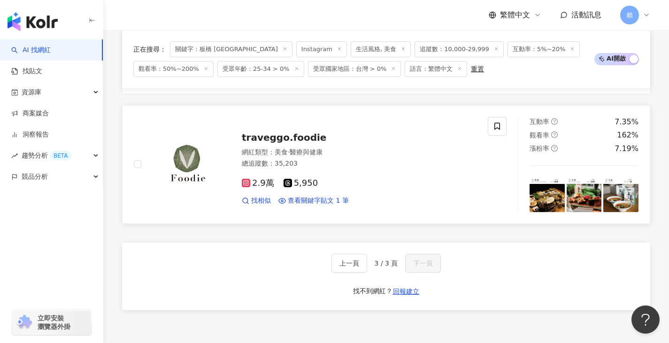
click at [273, 130] on div "traveggo.foodie 網紅類型 ： 美食 · 醫療與健康 總追蹤數 ： 35,203 2.9萬 5,950 找相似 查看關鍵字貼文 1 筆" at bounding box center [350, 164] width 254 height 82
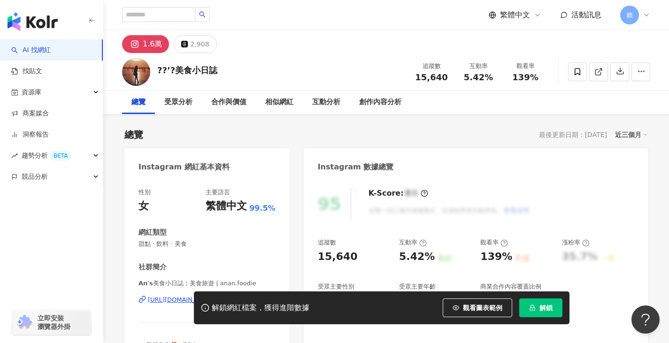
click at [250, 296] on div "https://www.instagram.com/anan.foodie/" at bounding box center [207, 300] width 119 height 8
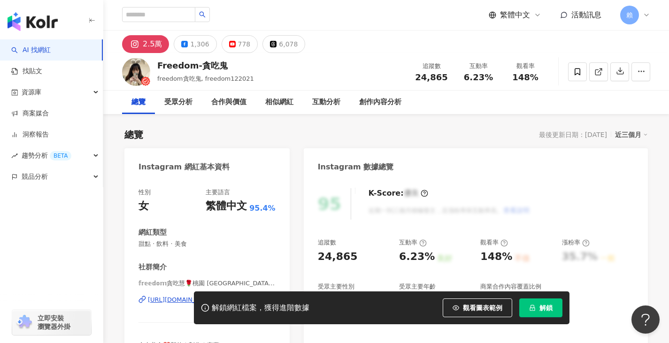
click at [170, 298] on div "解鎖網紅檔案，獲得進階數據 觀看圖表範例 解鎖" at bounding box center [334, 308] width 669 height 33
click at [168, 306] on div "解鎖網紅檔案，獲得進階數據 觀看圖表範例 解鎖" at bounding box center [334, 308] width 669 height 33
click at [171, 299] on div "解鎖網紅檔案，獲得進階數據 觀看圖表範例 解鎖" at bounding box center [334, 308] width 669 height 33
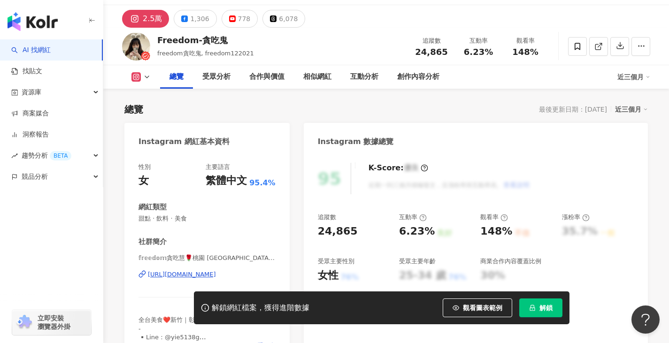
scroll to position [47, 0]
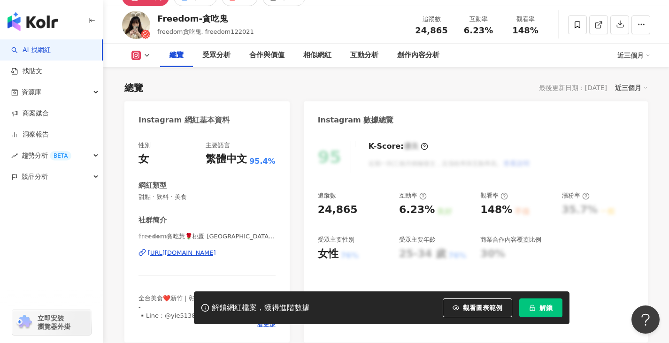
click at [196, 256] on div "[URL][DOMAIN_NAME]" at bounding box center [182, 253] width 68 height 8
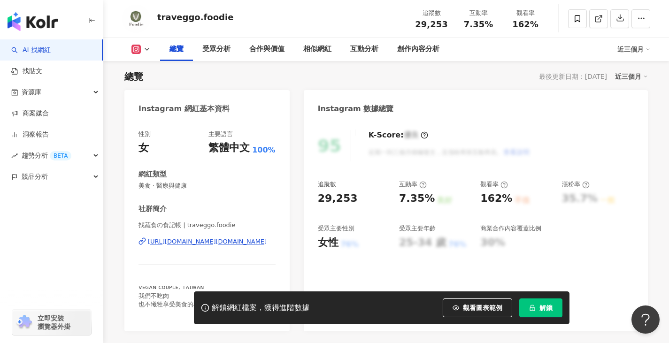
scroll to position [94, 0]
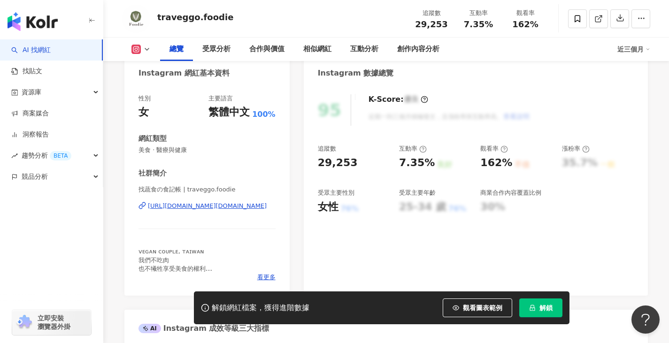
click at [215, 206] on div "https://www.instagram.com/traveggo.foodie/" at bounding box center [207, 206] width 119 height 8
